Goal: Task Accomplishment & Management: Complete application form

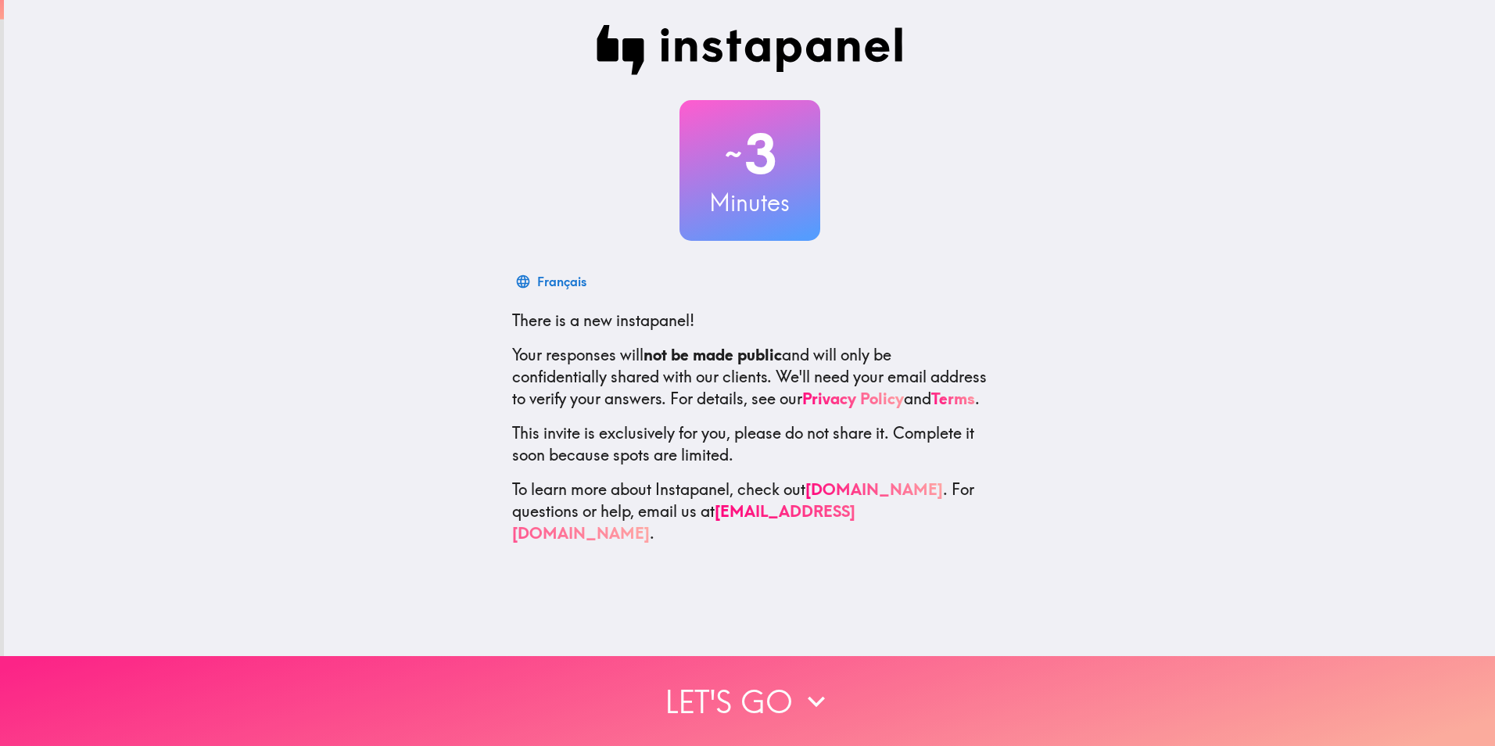
click at [808, 684] on icon "button" at bounding box center [816, 701] width 34 height 34
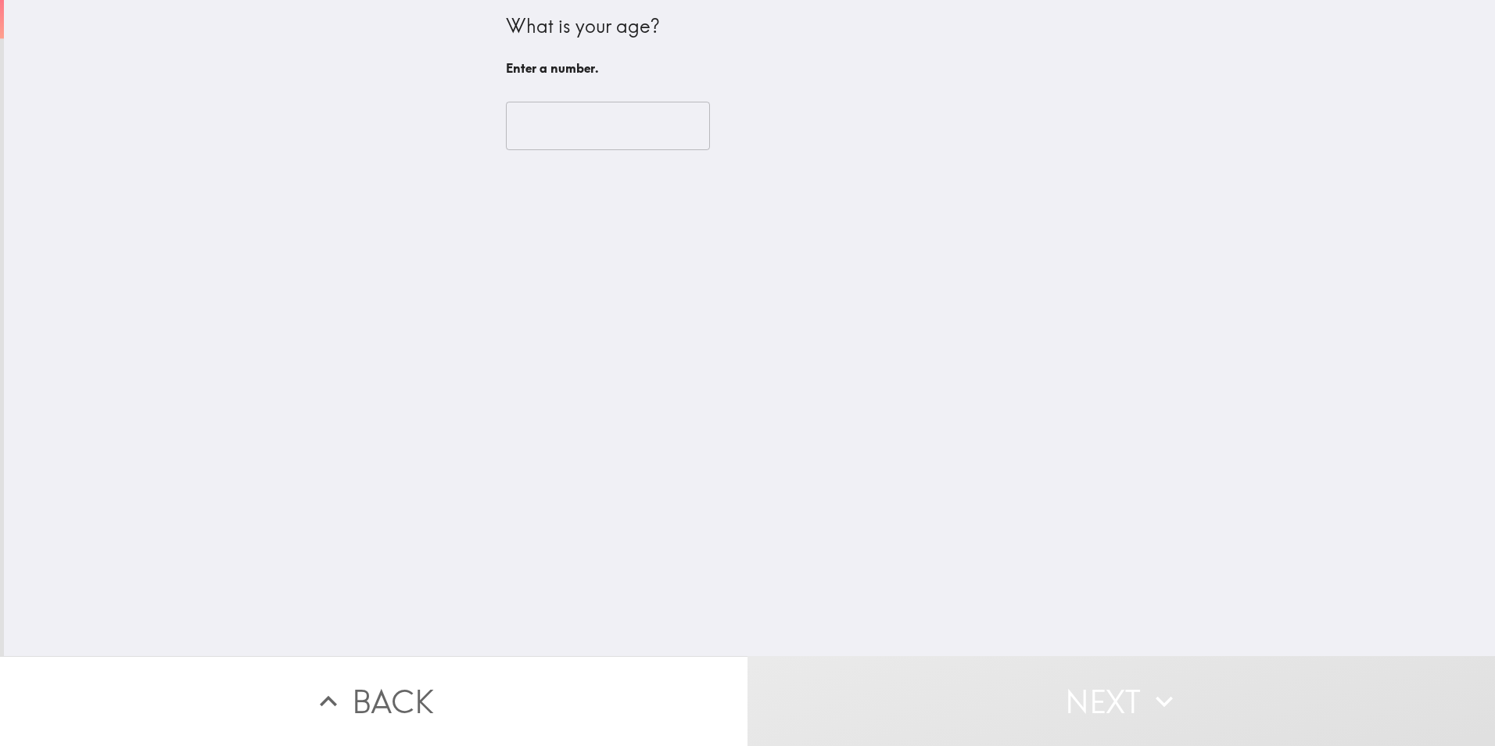
click at [567, 125] on input "number" at bounding box center [608, 126] width 204 height 48
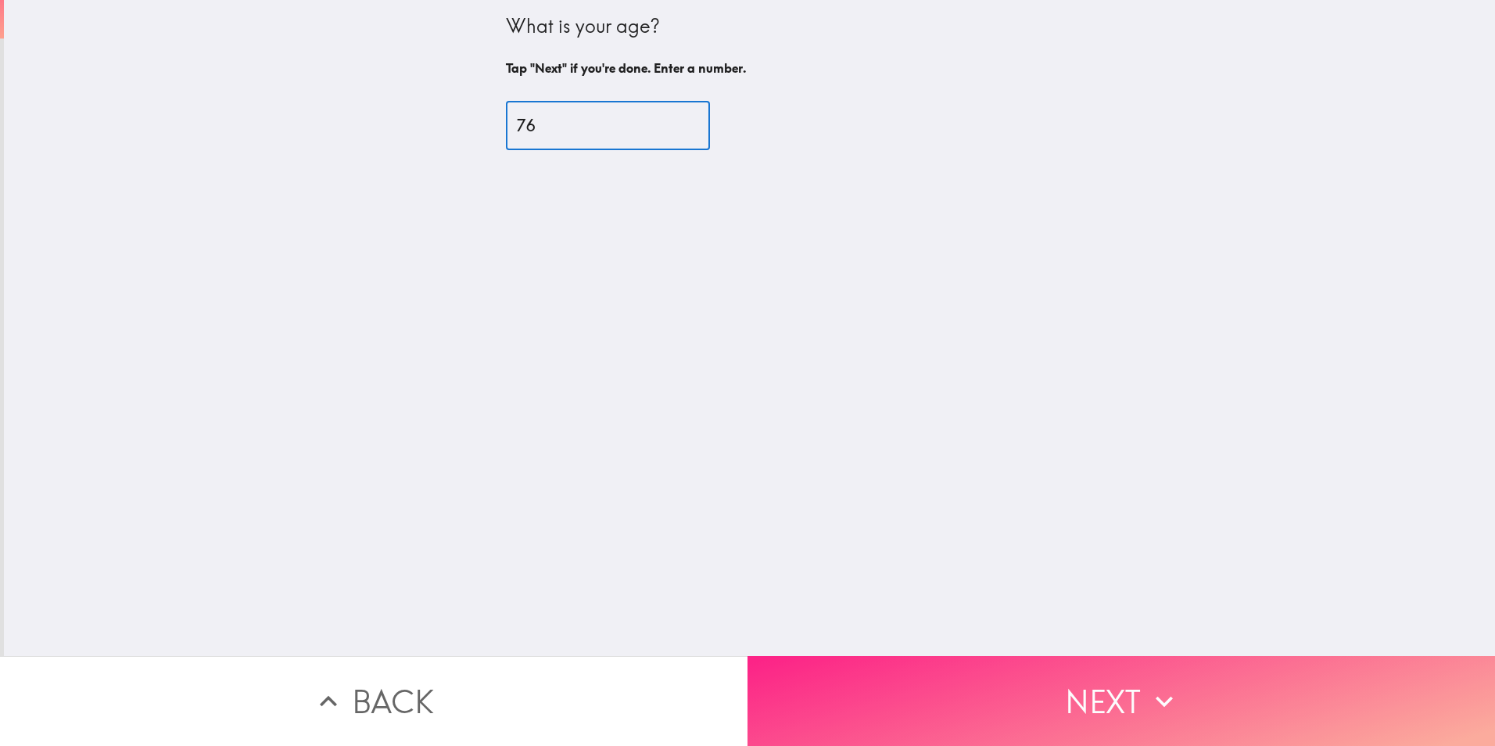
type input "76"
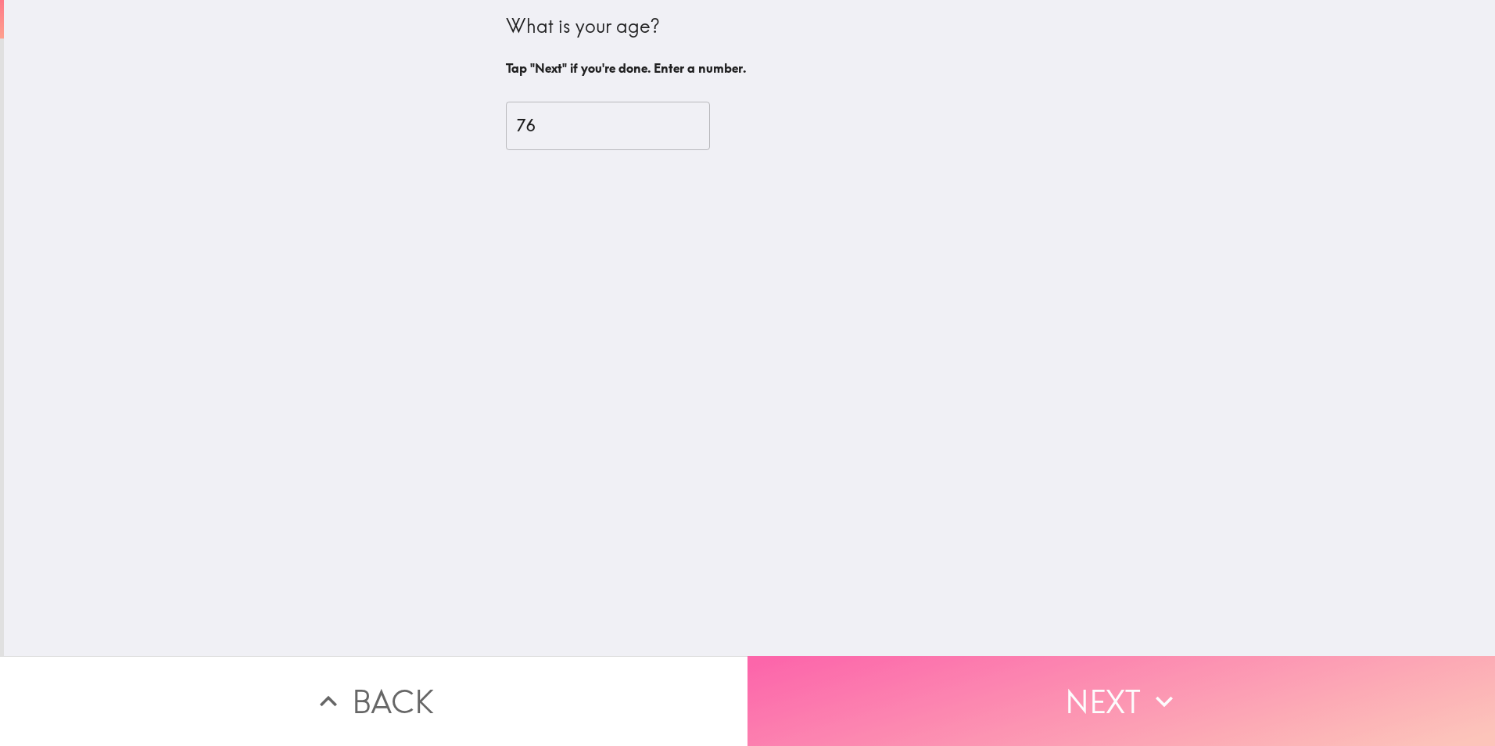
click at [1087, 682] on button "Next" at bounding box center [1120, 701] width 747 height 90
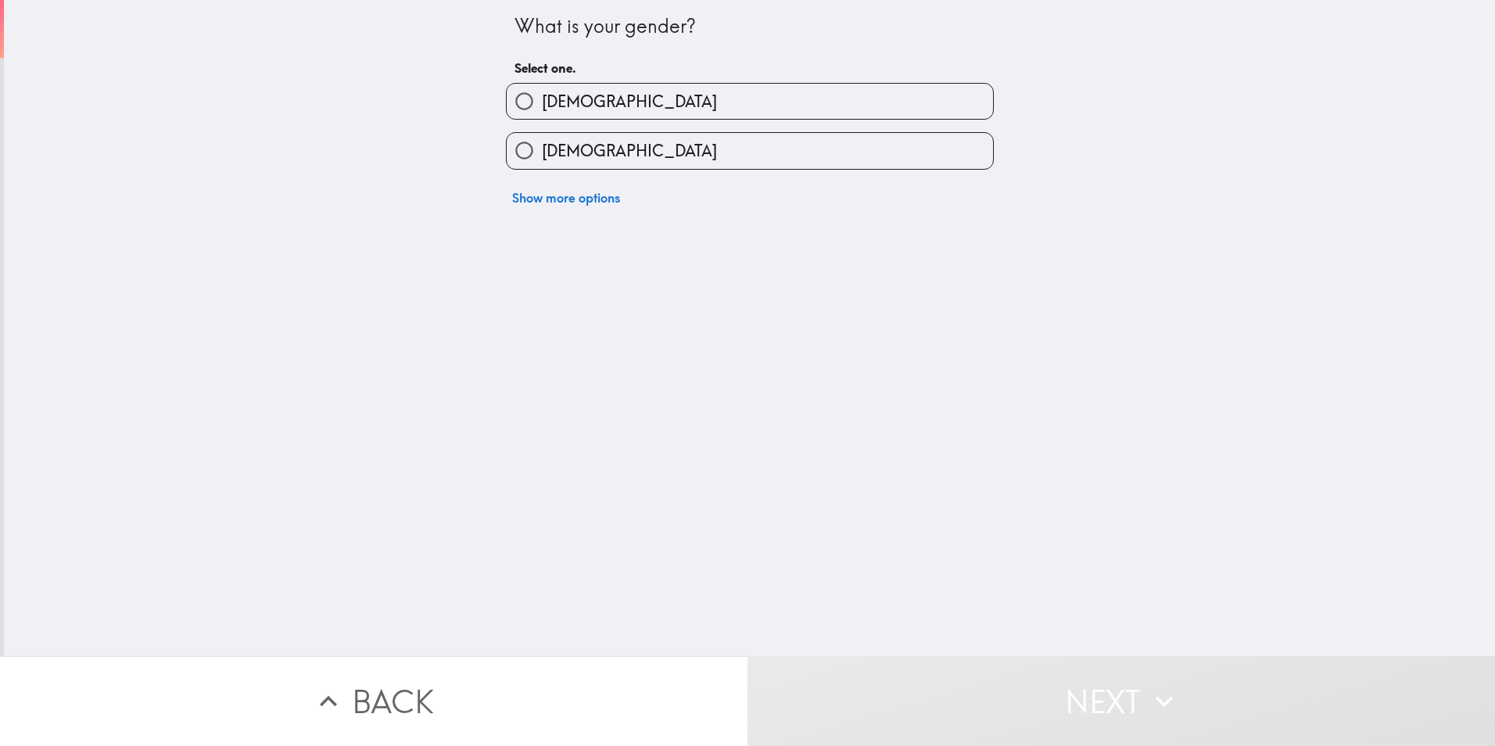
click at [510, 103] on input "[DEMOGRAPHIC_DATA]" at bounding box center [524, 101] width 35 height 35
radio input "true"
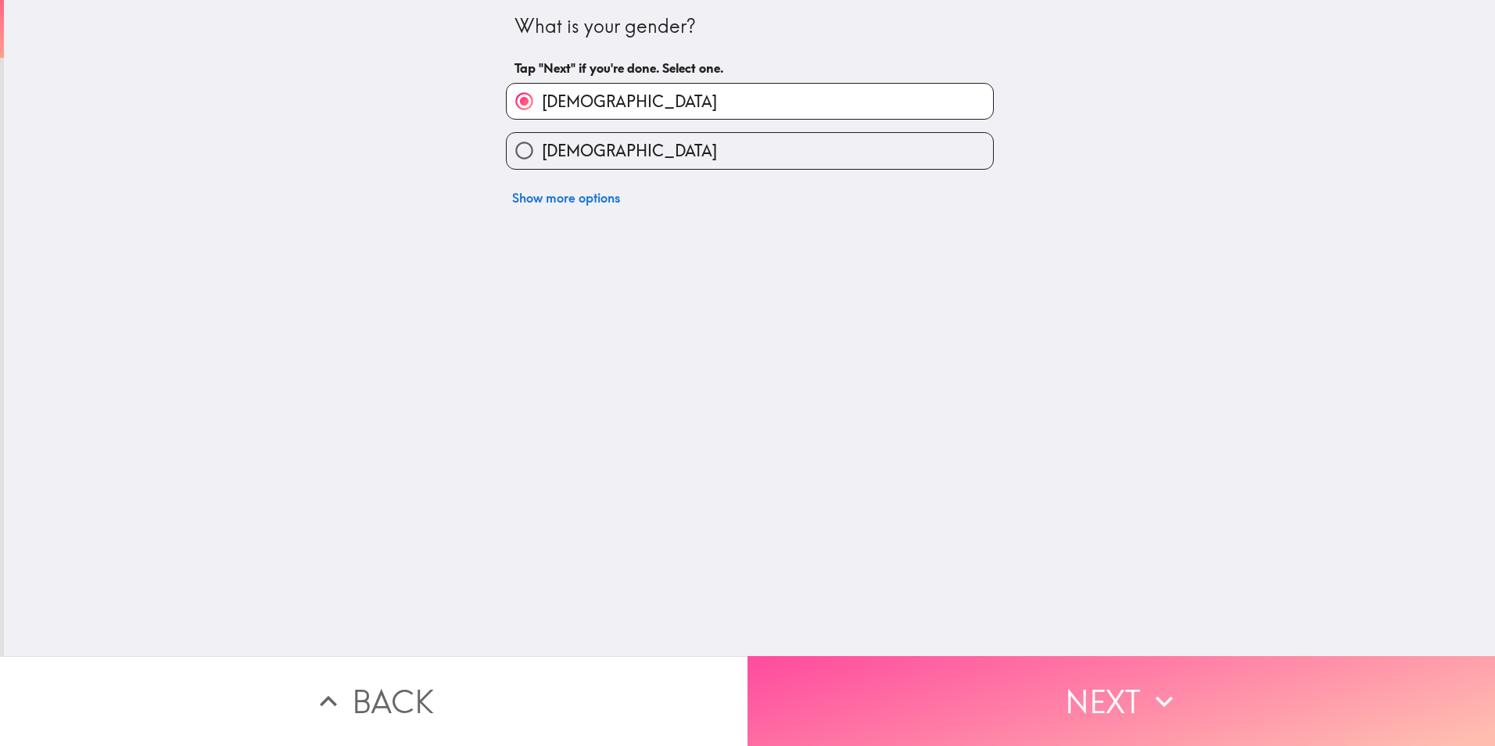
click at [1052, 675] on button "Next" at bounding box center [1120, 701] width 747 height 90
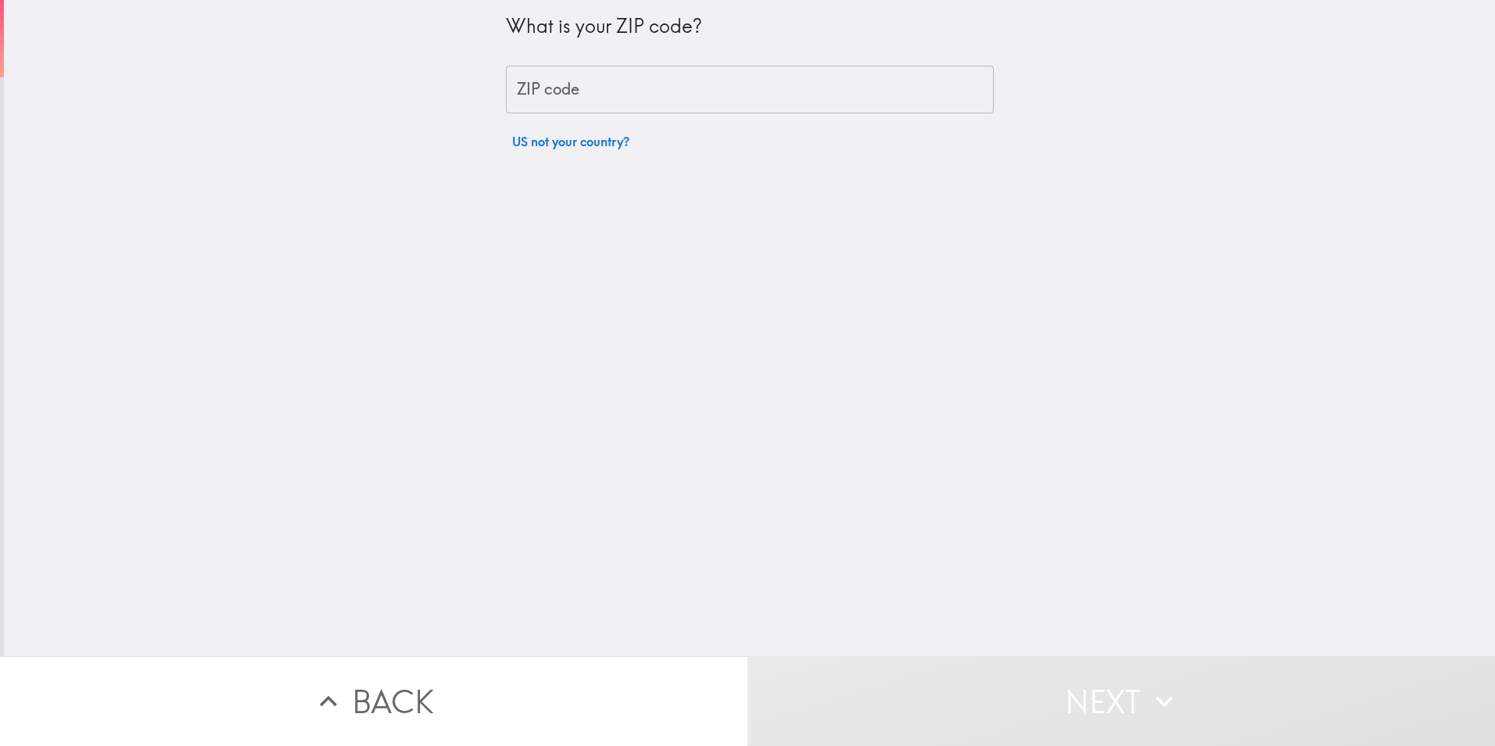
click at [632, 90] on input "ZIP code" at bounding box center [750, 90] width 488 height 48
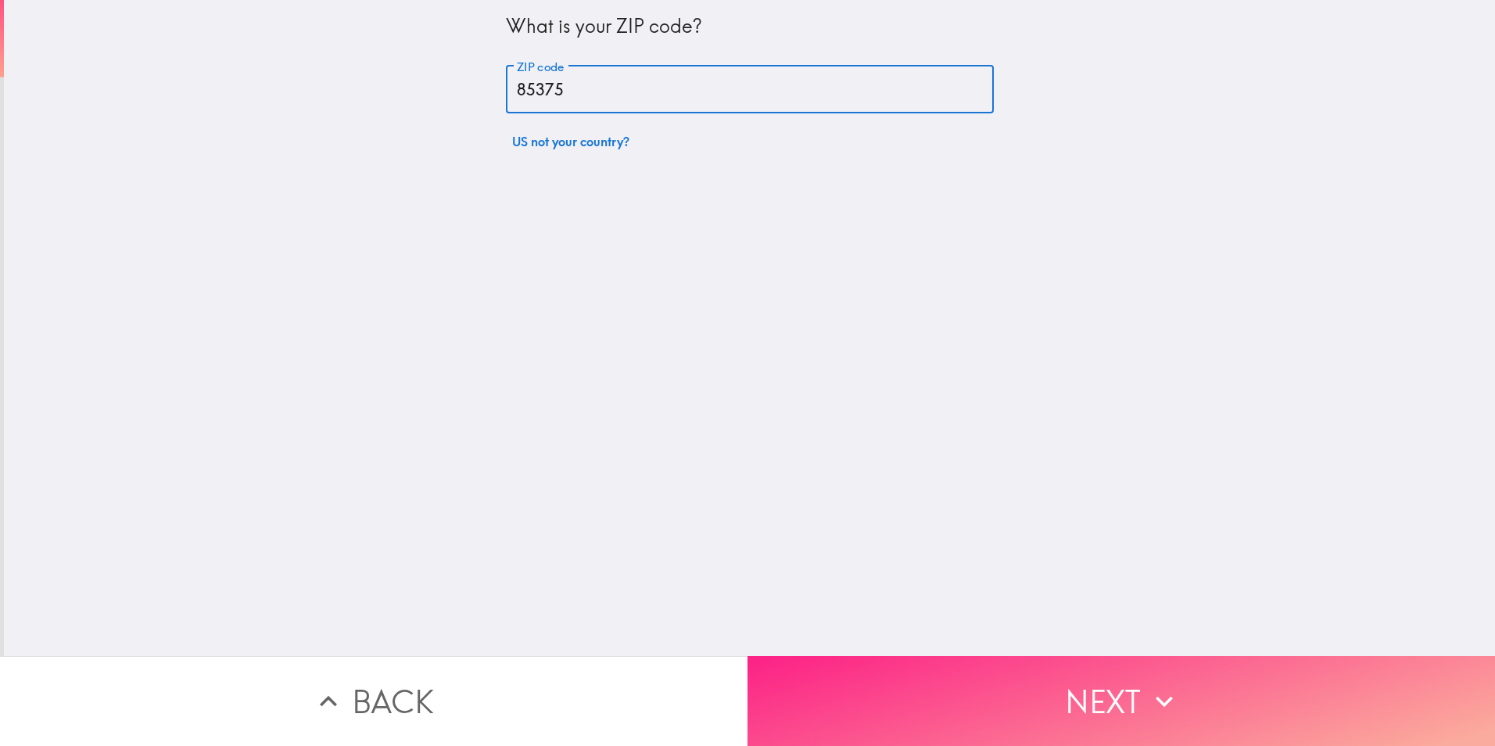
type input "85375"
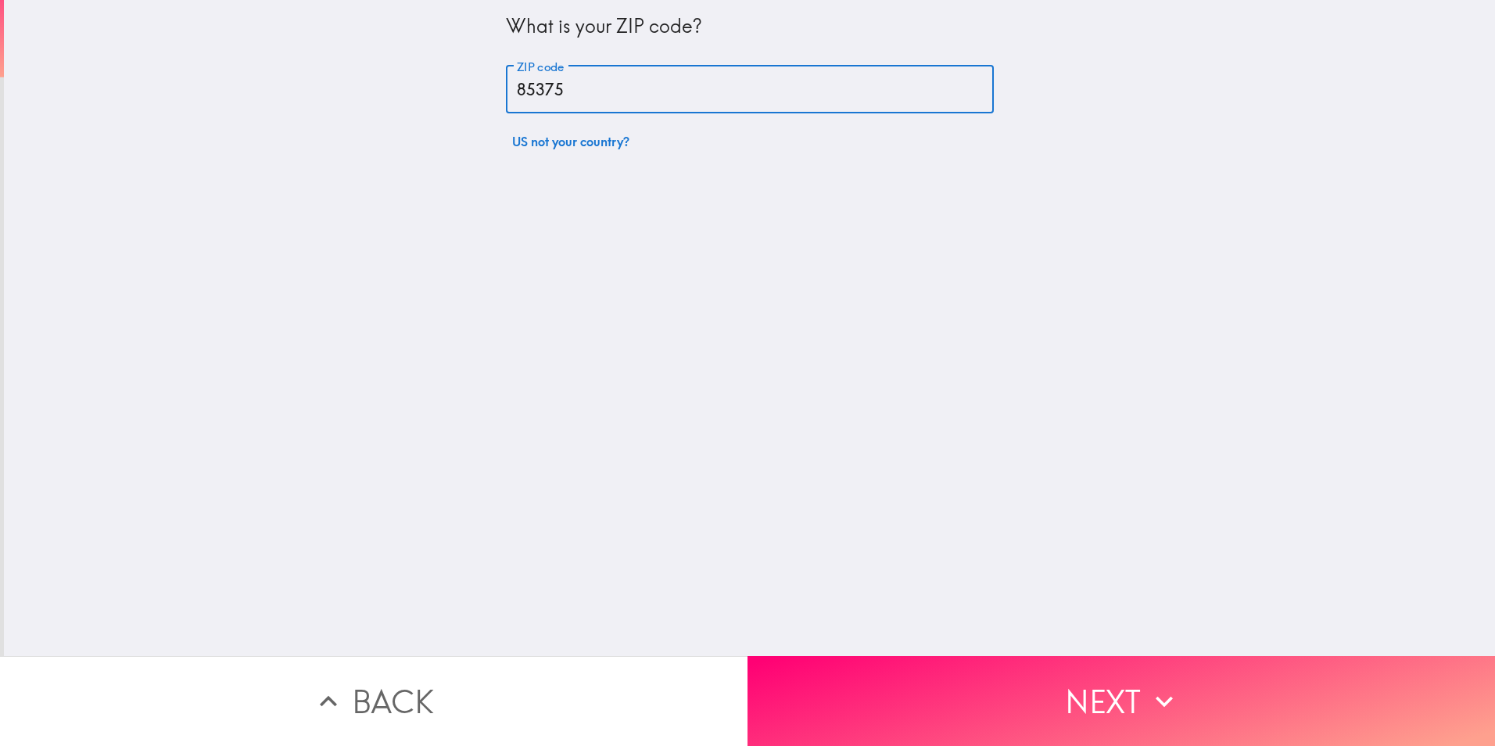
drag, startPoint x: 1065, startPoint y: 687, endPoint x: 1056, endPoint y: 682, distance: 10.2
click at [1062, 687] on button "Next" at bounding box center [1120, 701] width 747 height 90
